Goal: Transaction & Acquisition: Purchase product/service

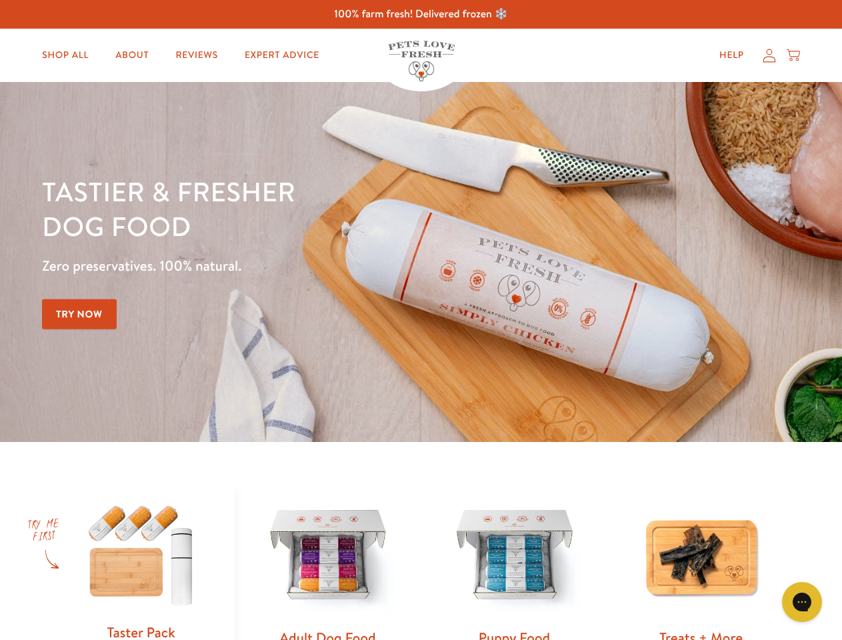
click at [421, 320] on div "Tastier & fresher dog food Zero preservatives. 100% natural. Try Now" at bounding box center [294, 262] width 505 height 176
click at [802, 602] on icon "Gorgias live chat" at bounding box center [801, 601] width 13 height 13
